Goal: Browse casually

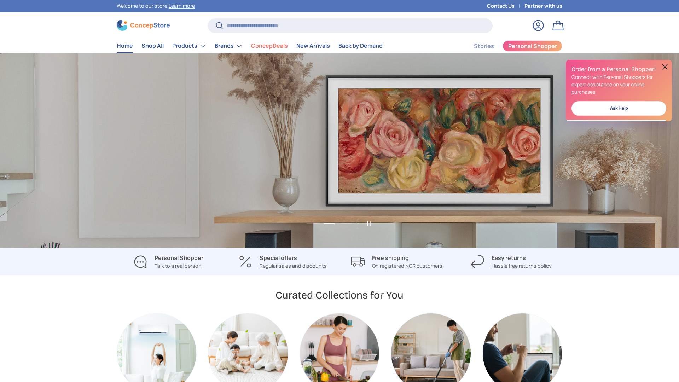
scroll to position [0, 679]
